Goal: Transaction & Acquisition: Download file/media

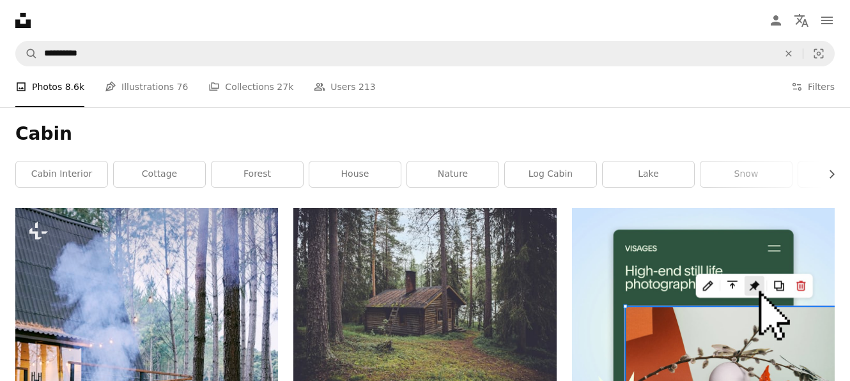
type input "**********"
click button "A magnifying glass" at bounding box center [27, 54] width 22 height 24
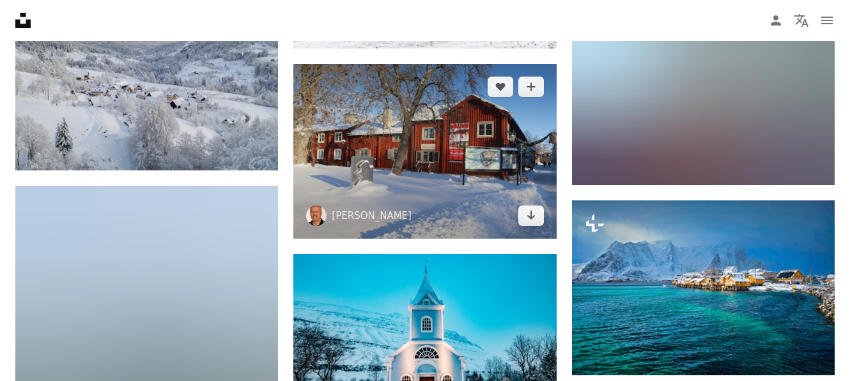
scroll to position [745, 0]
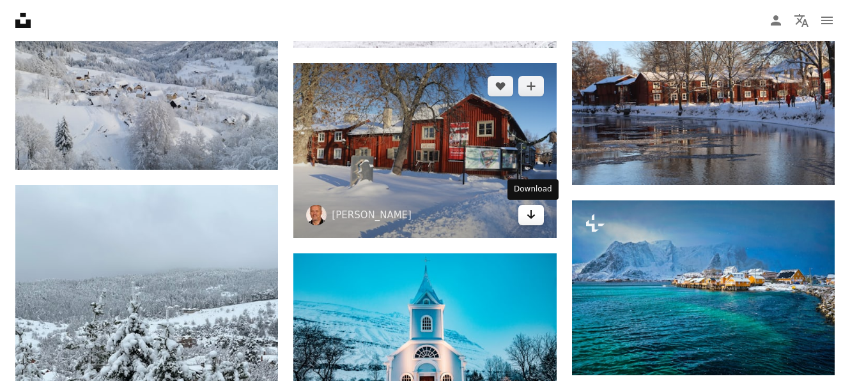
click at [524, 217] on link "Arrow pointing down" at bounding box center [531, 215] width 26 height 20
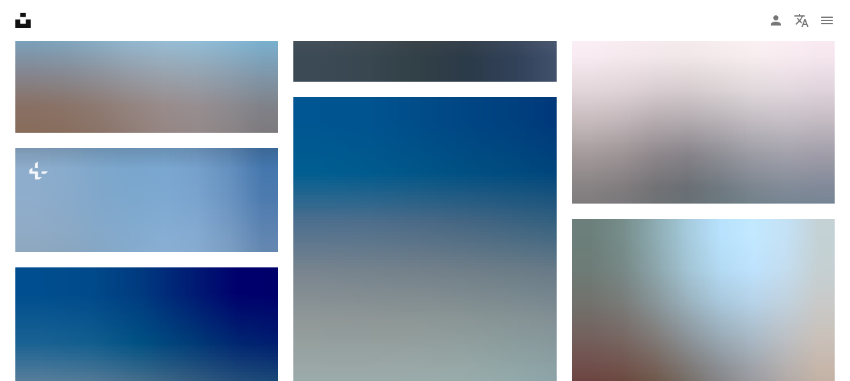
scroll to position [1496, 0]
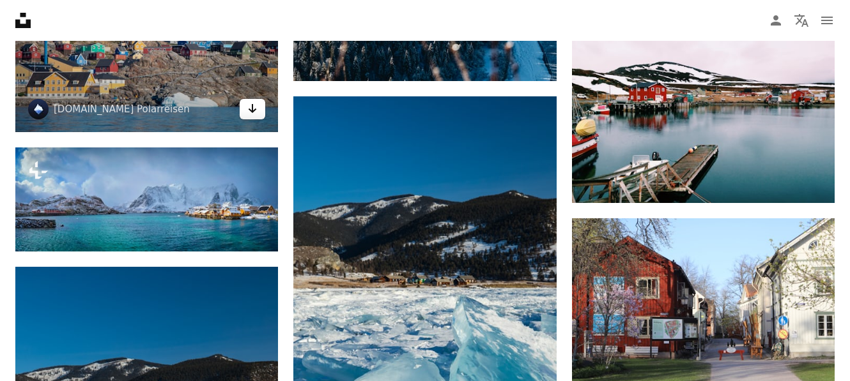
click at [248, 115] on icon "Arrow pointing down" at bounding box center [252, 108] width 10 height 15
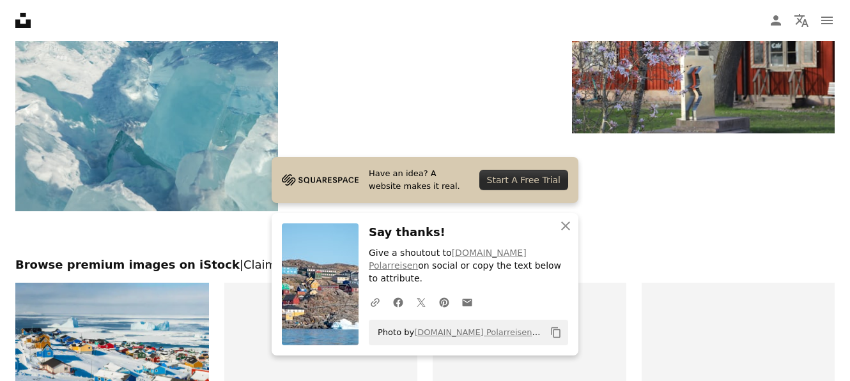
scroll to position [1946, 0]
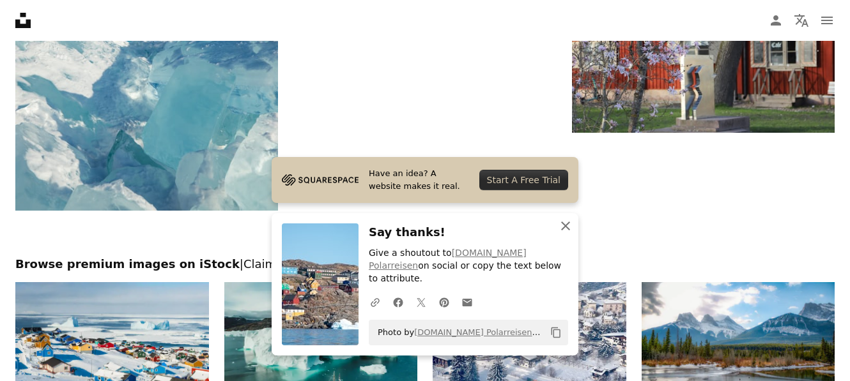
click at [564, 231] on icon "button" at bounding box center [565, 226] width 9 height 9
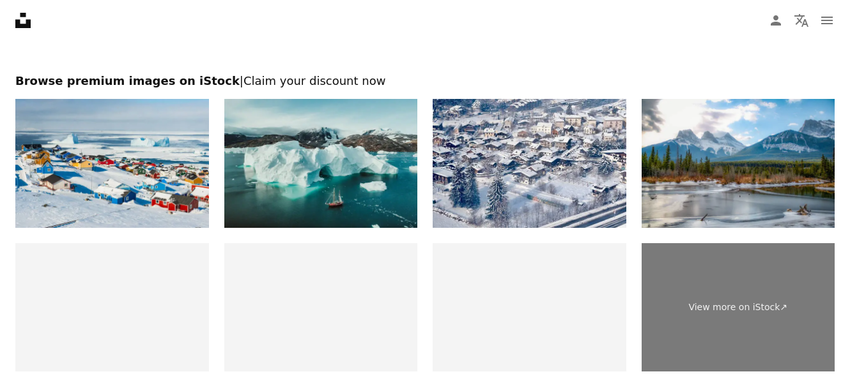
scroll to position [2140, 0]
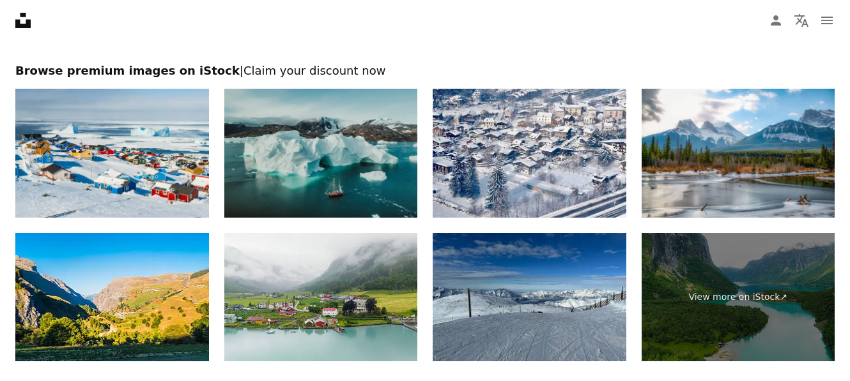
click at [342, 150] on img at bounding box center [321, 153] width 194 height 129
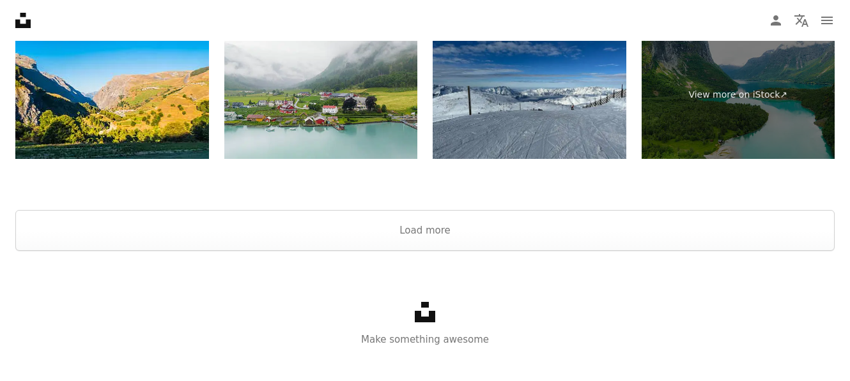
scroll to position [2342, 0]
click at [443, 239] on button "Load more" at bounding box center [424, 231] width 819 height 41
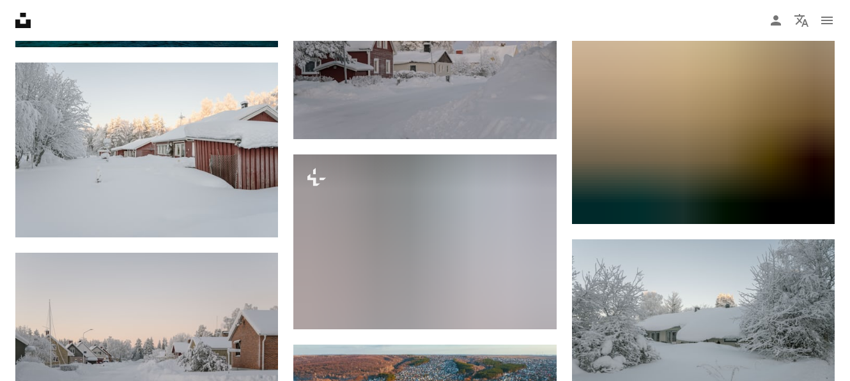
scroll to position [2827, 0]
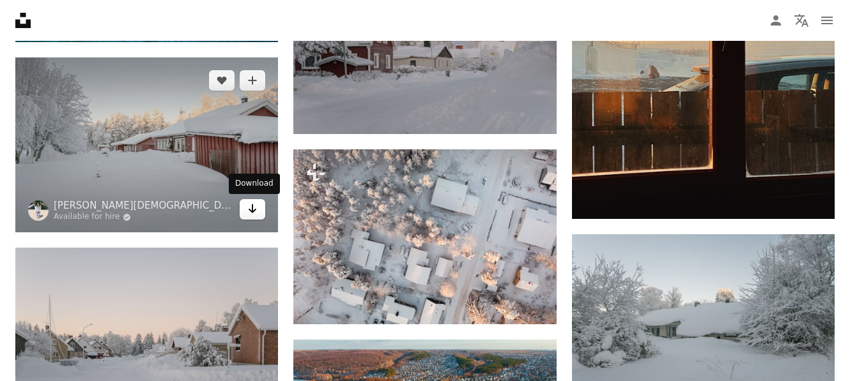
click at [259, 213] on link "Arrow pointing down" at bounding box center [253, 209] width 26 height 20
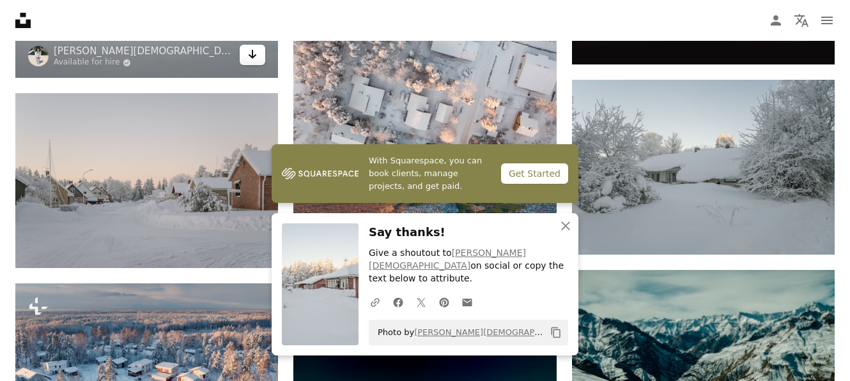
scroll to position [2994, 0]
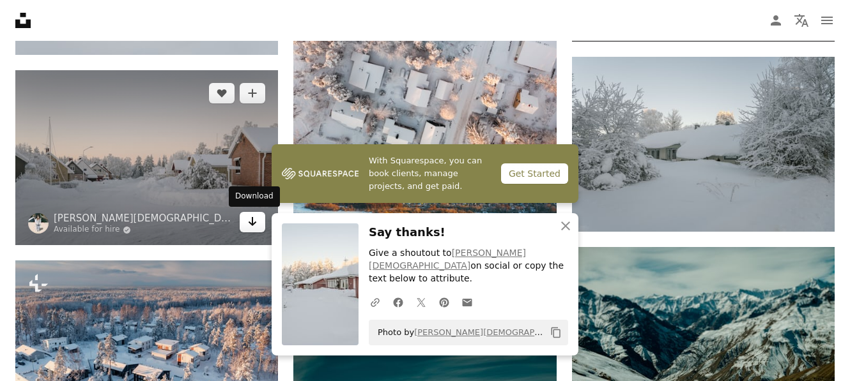
click at [249, 227] on icon "Arrow pointing down" at bounding box center [252, 221] width 10 height 15
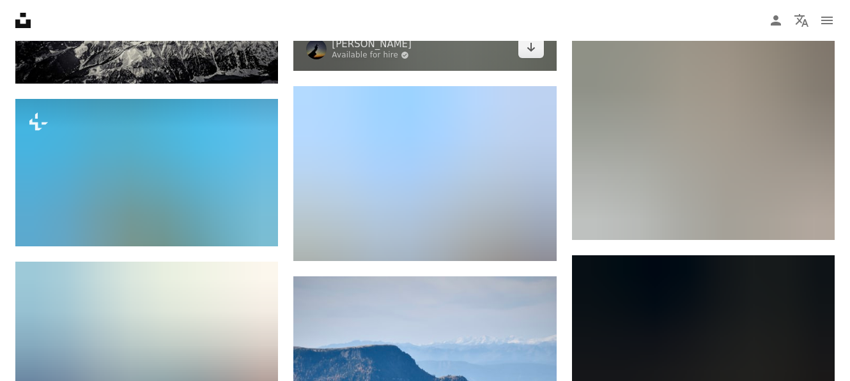
scroll to position [5238, 0]
